Goal: Complete application form: Complete application form

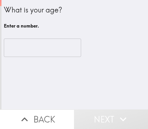
click at [26, 46] on input "number" at bounding box center [43, 48] width 78 height 18
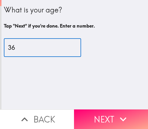
type input "36"
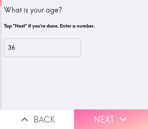
click at [101, 118] on button "Next" at bounding box center [111, 120] width 74 height 20
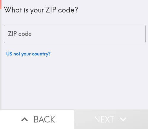
click at [61, 40] on input "ZIP code" at bounding box center [75, 34] width 142 height 18
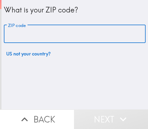
paste input "32811"
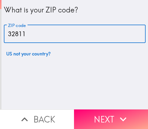
type input "32811"
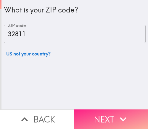
click at [107, 112] on button "Next" at bounding box center [111, 120] width 74 height 20
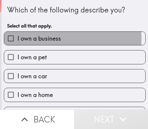
click at [41, 39] on span "I own a business" at bounding box center [40, 38] width 44 height 8
click at [18, 39] on input "I own a business" at bounding box center [10, 38] width 13 height 13
checkbox input "true"
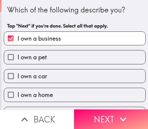
click at [118, 116] on icon "button" at bounding box center [123, 119] width 13 height 13
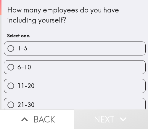
click at [37, 69] on label "6-10" at bounding box center [75, 67] width 142 height 13
click at [18, 69] on input "6-10" at bounding box center [10, 67] width 13 height 13
radio input "true"
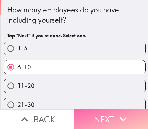
click at [117, 119] on icon "button" at bounding box center [123, 119] width 13 height 13
